Goal: Find specific page/section: Find specific page/section

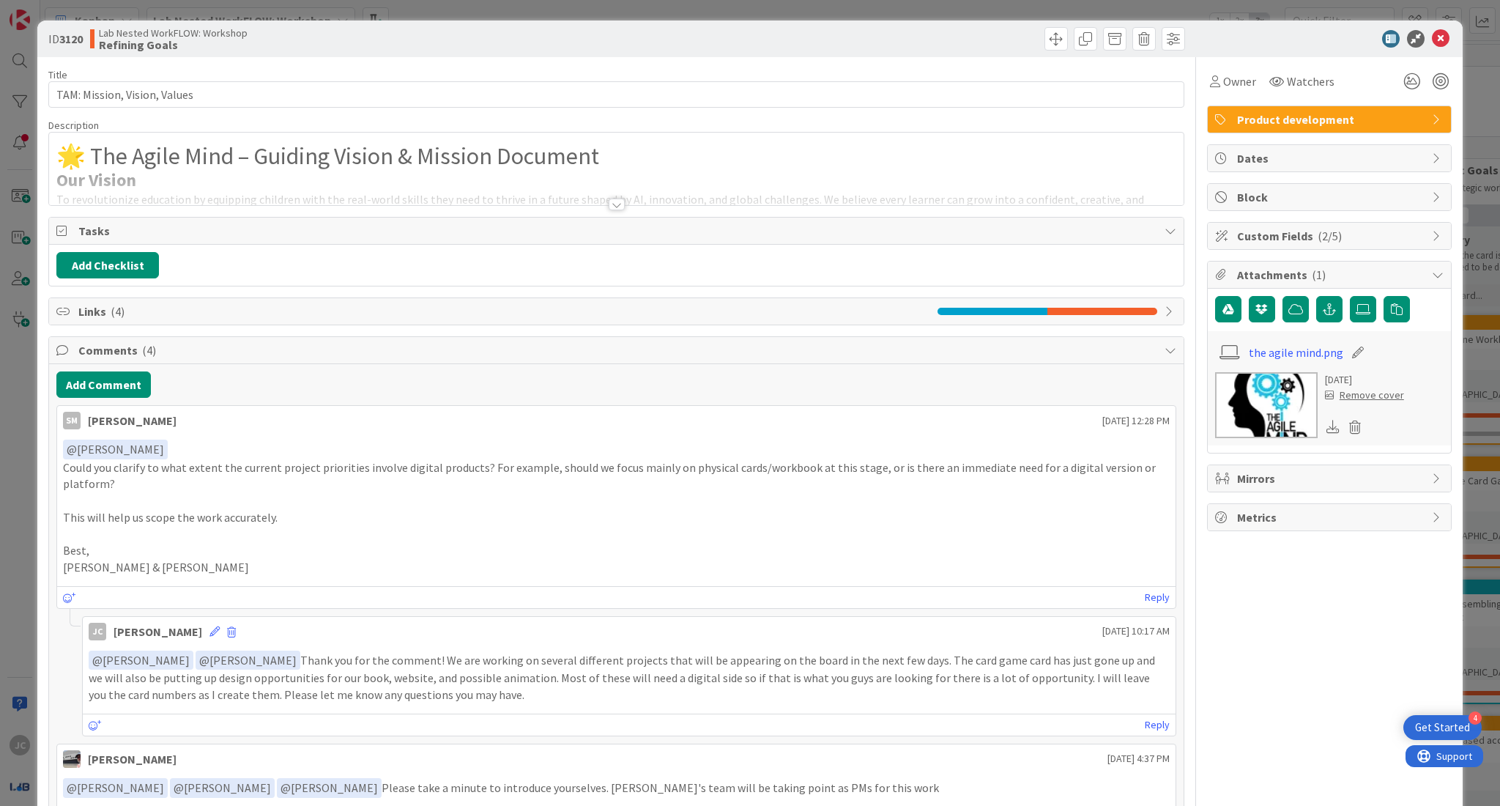
click at [609, 201] on div at bounding box center [617, 204] width 16 height 12
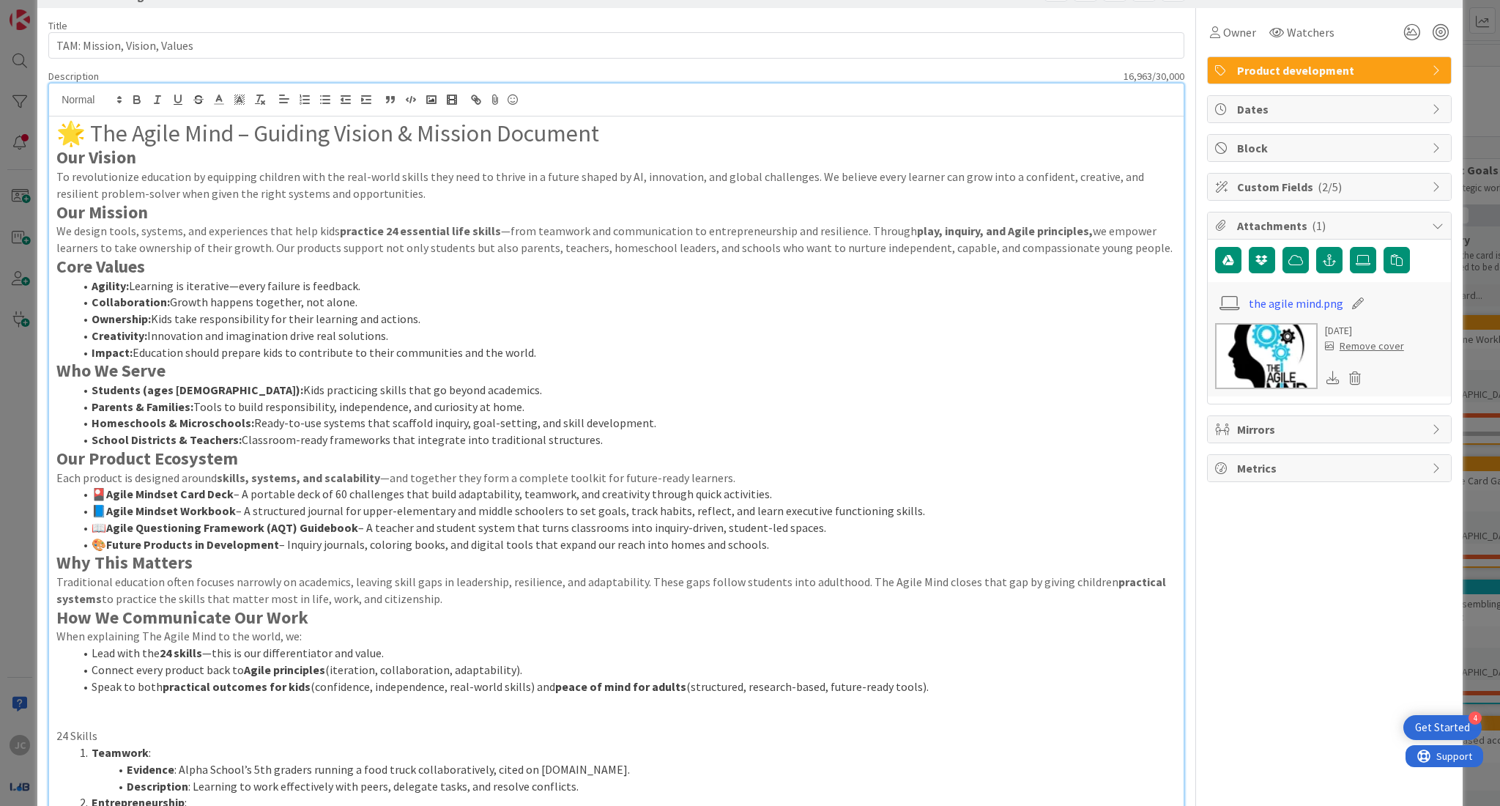
scroll to position [37, 0]
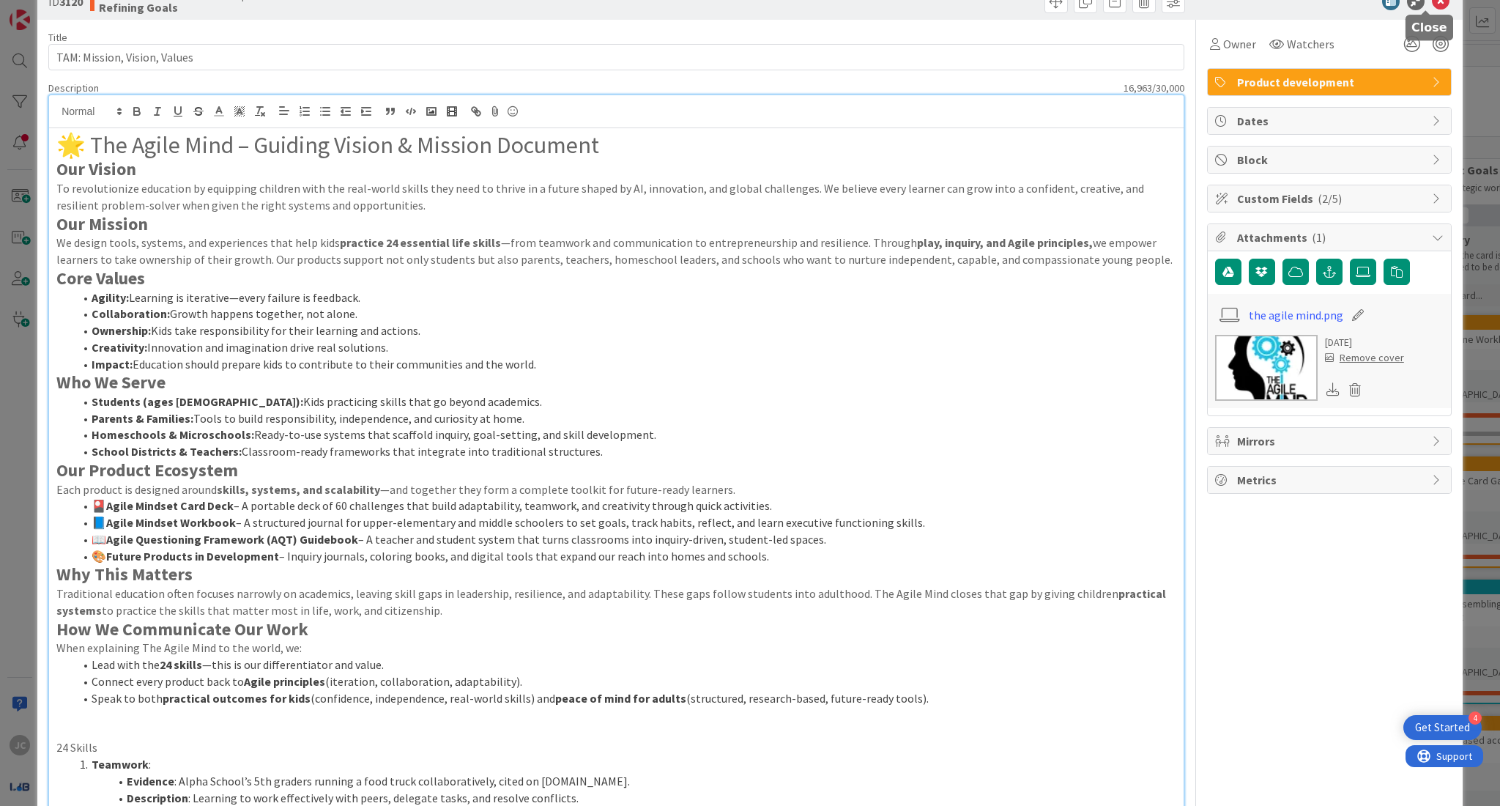
click at [1432, 7] on icon at bounding box center [1441, 2] width 18 height 18
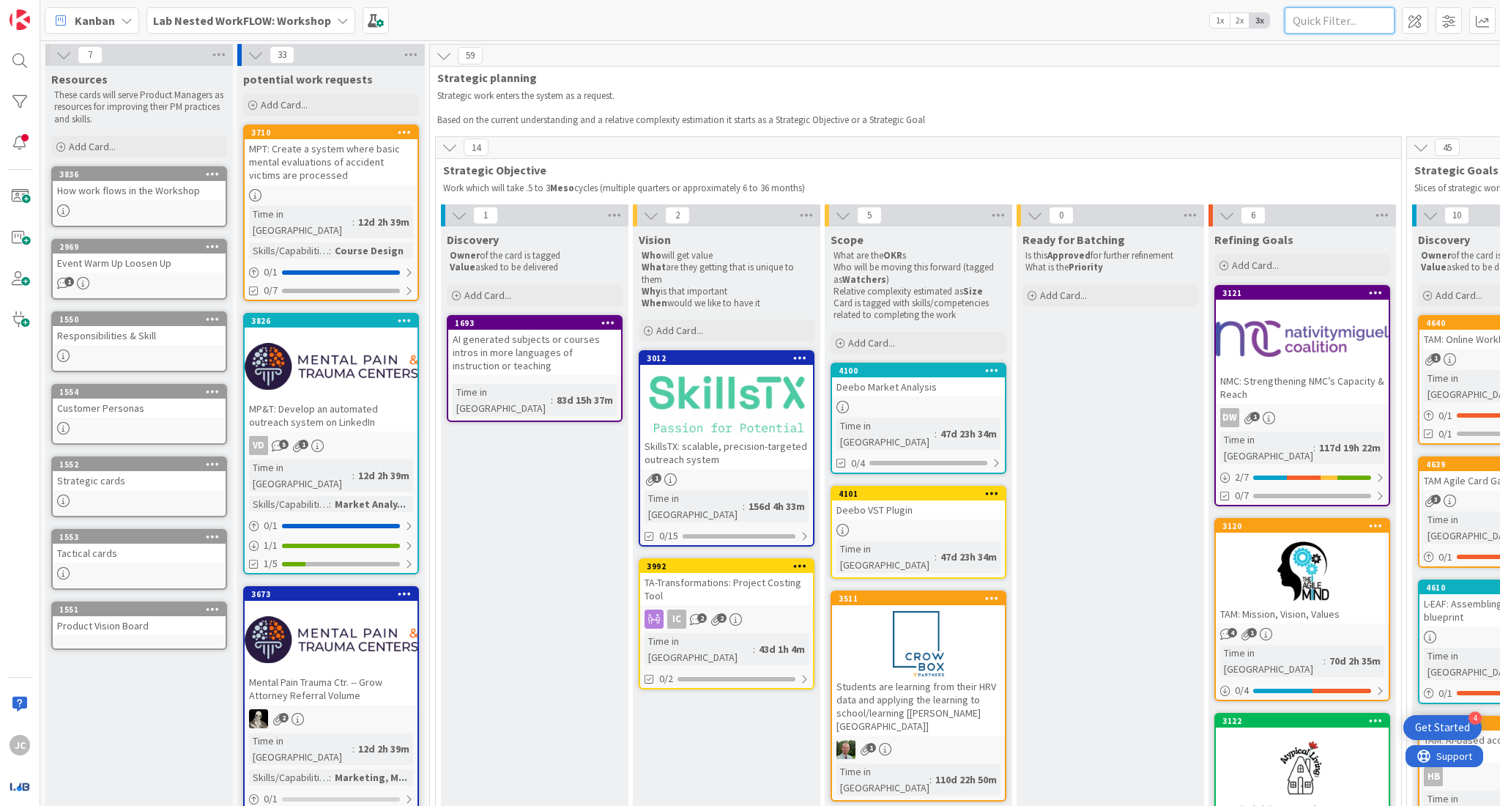
click at [1345, 23] on input "text" at bounding box center [1340, 20] width 110 height 26
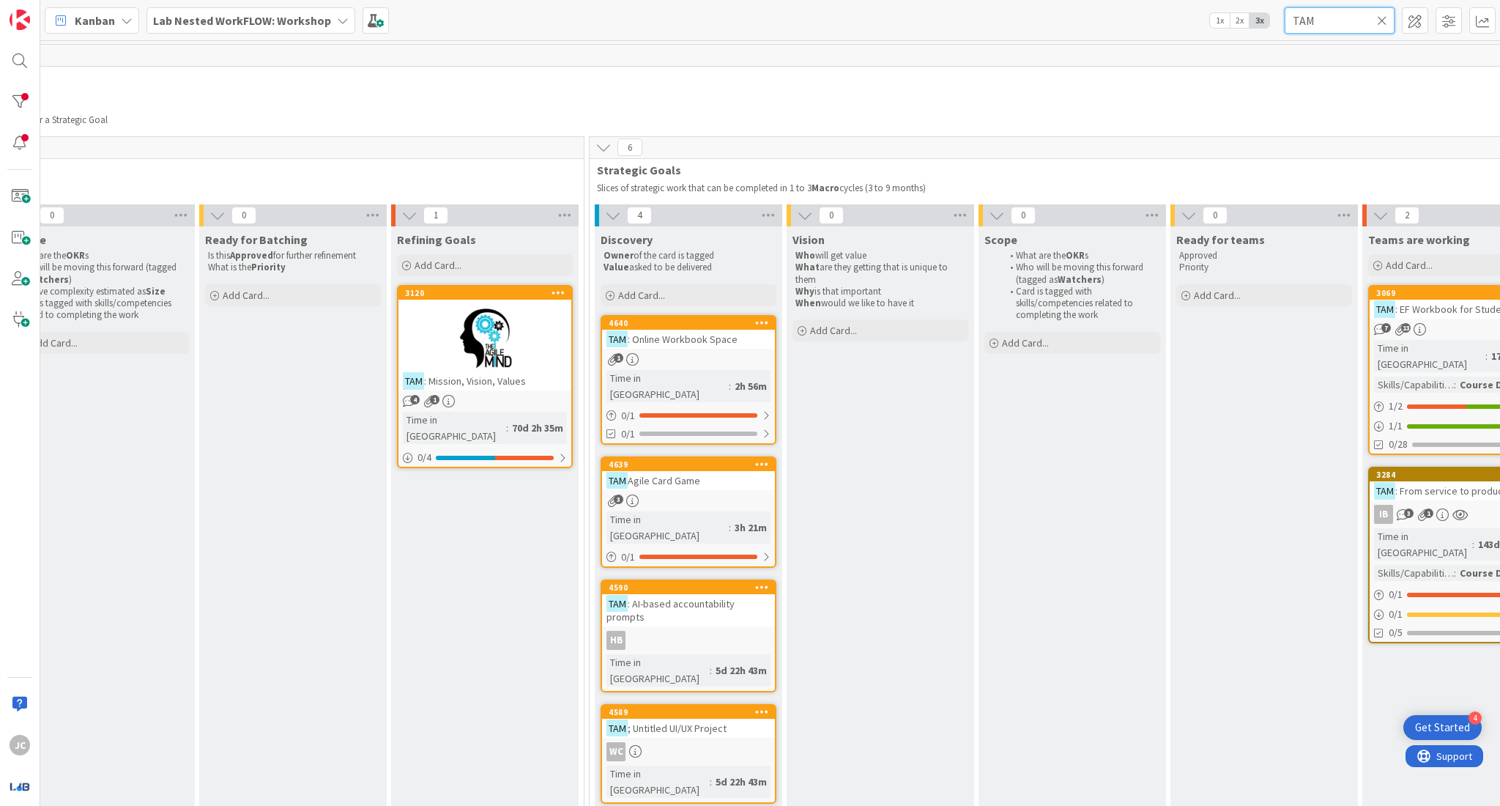
scroll to position [0, 825]
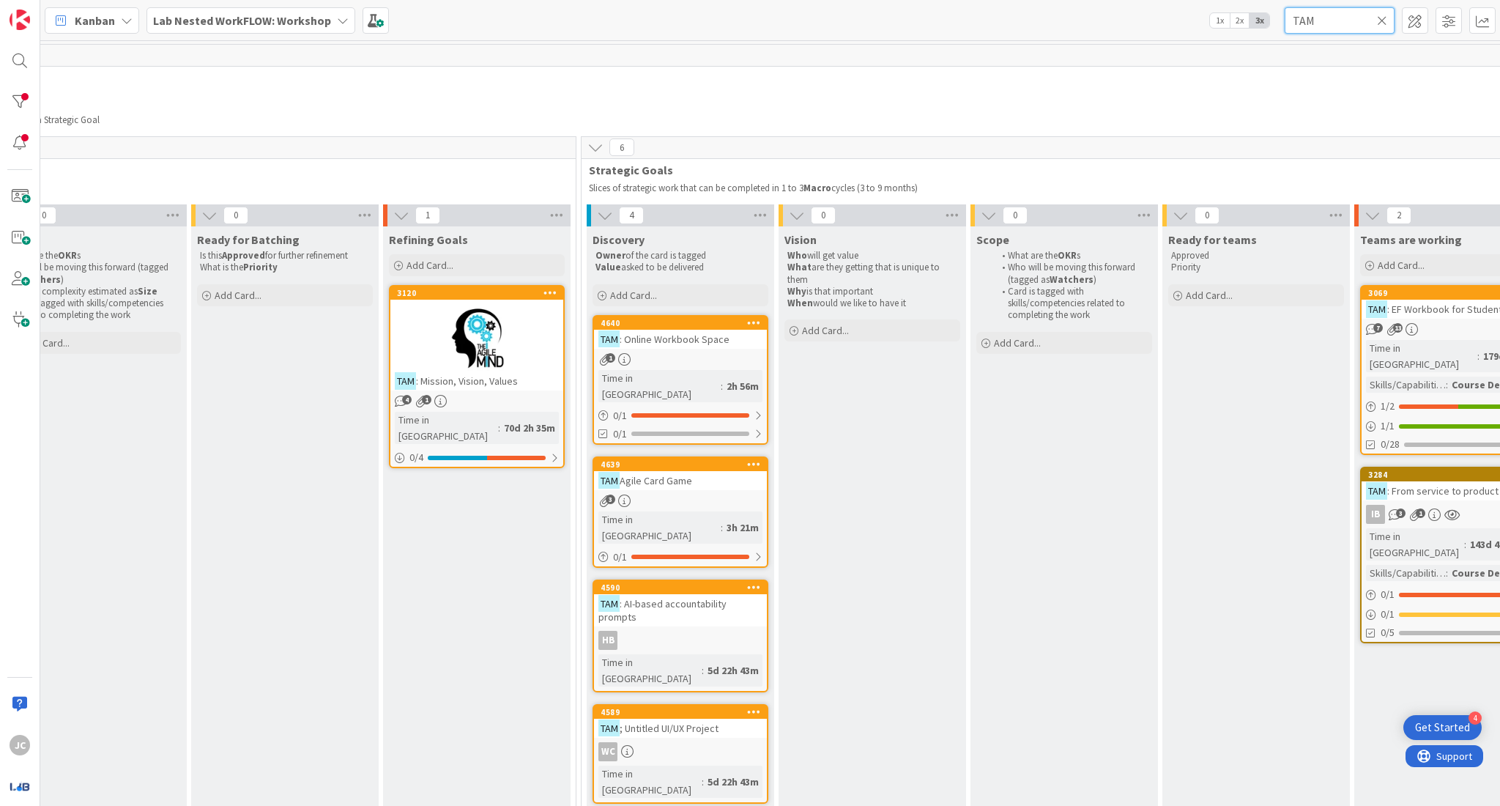
type input "TAM"
click at [721, 471] on div "TAM Agile Card Game" at bounding box center [680, 480] width 173 height 19
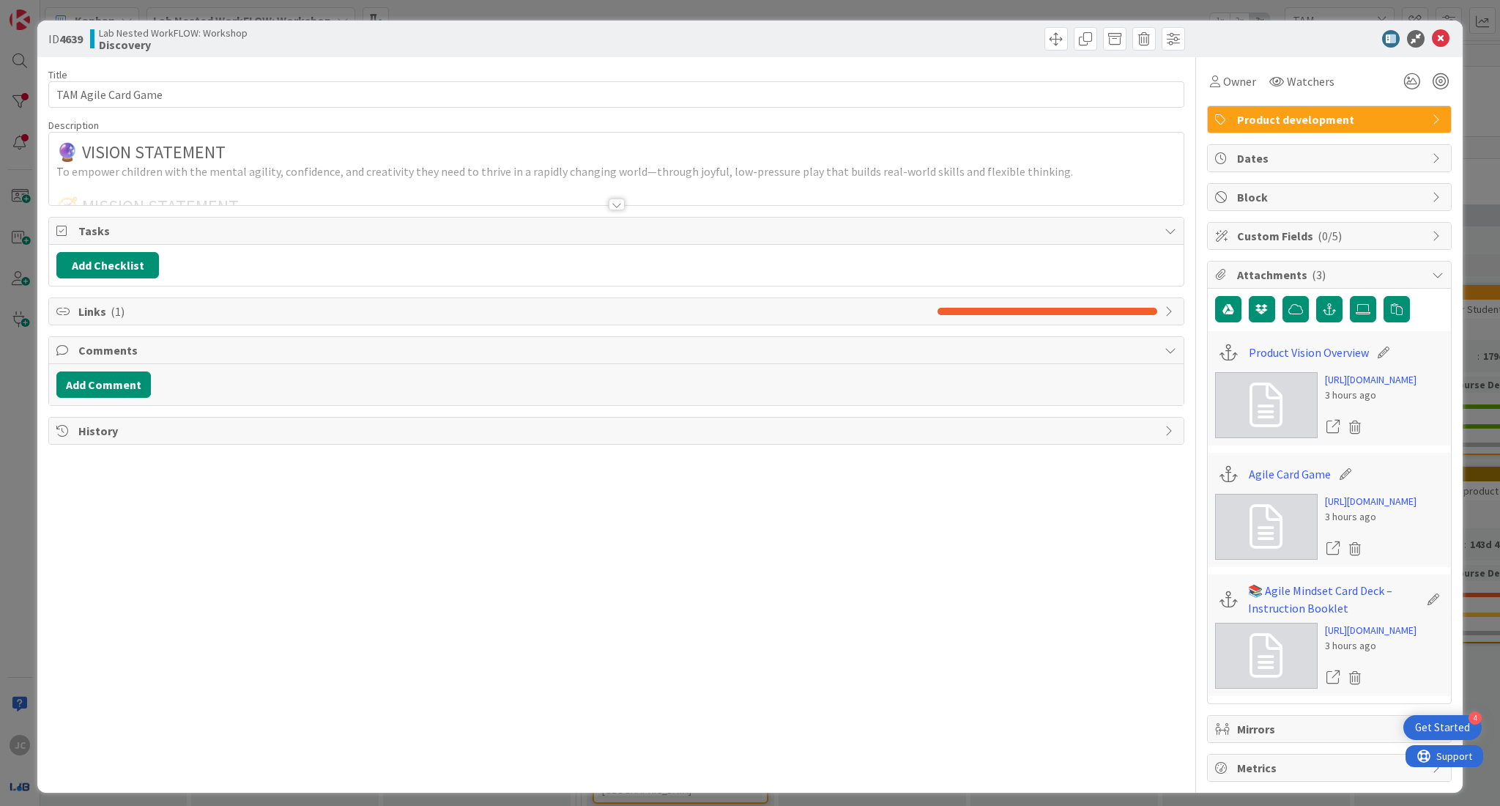
click at [609, 202] on div at bounding box center [617, 204] width 16 height 12
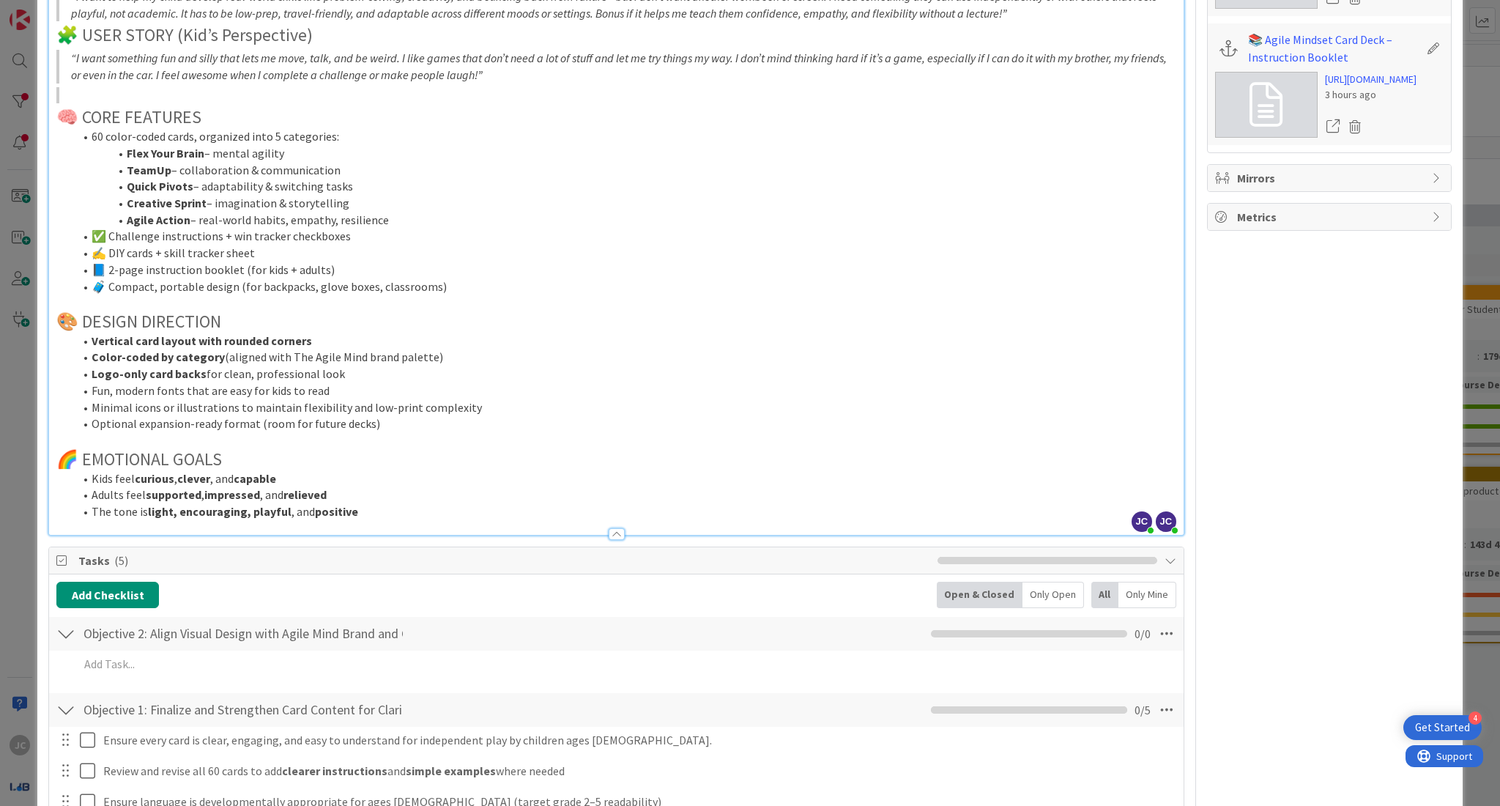
scroll to position [861, 0]
